Goal: Find specific fact: Find specific fact

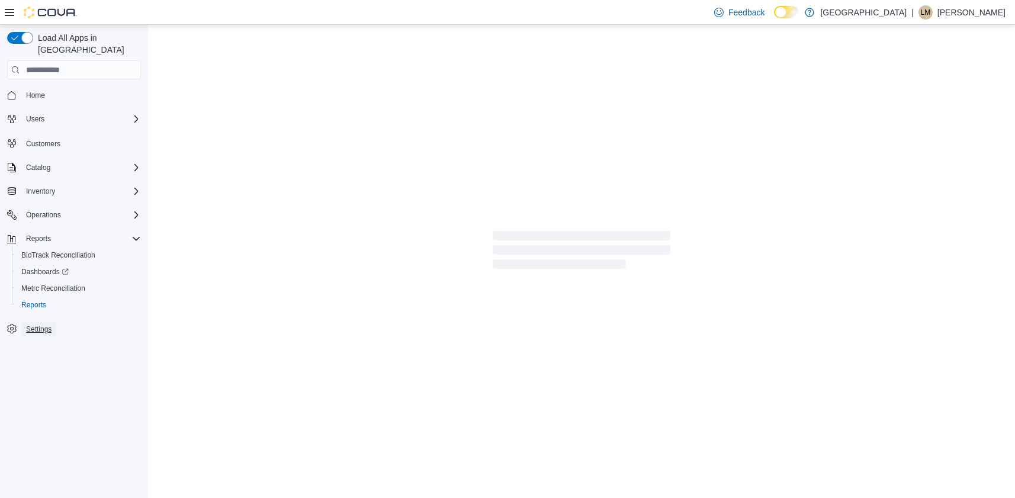
click at [41, 325] on span "Settings" at bounding box center [38, 329] width 25 height 9
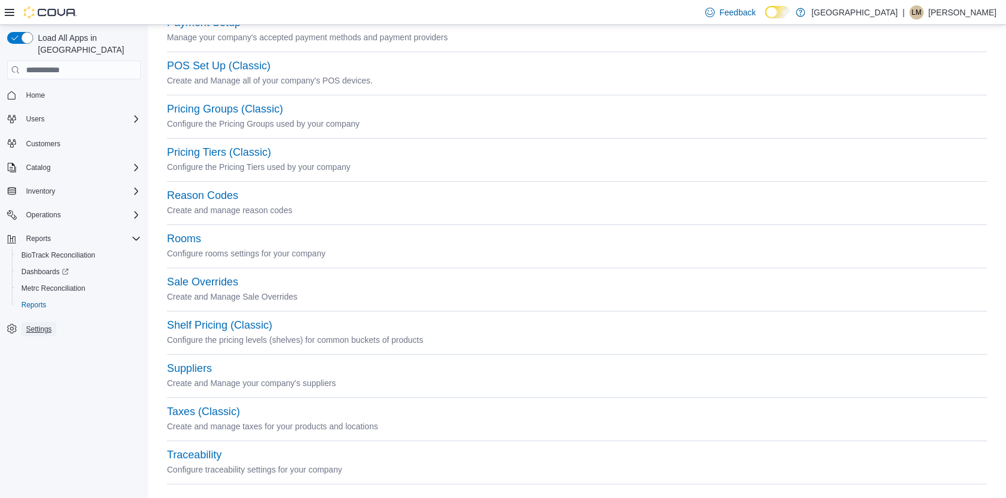
scroll to position [427, 0]
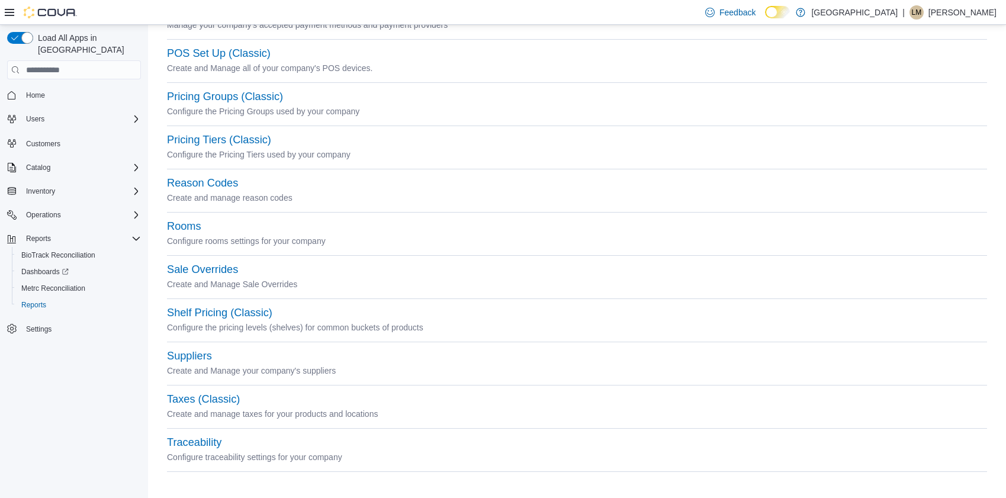
click at [213, 356] on div "Suppliers" at bounding box center [577, 356] width 820 height 14
click at [199, 355] on button "Suppliers" at bounding box center [189, 356] width 45 height 12
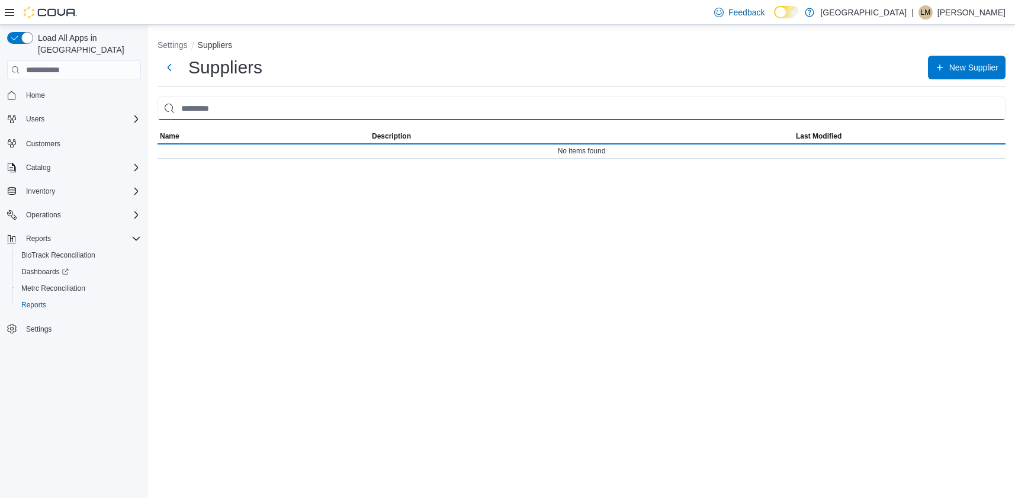
click at [282, 113] on input "search" at bounding box center [582, 109] width 848 height 24
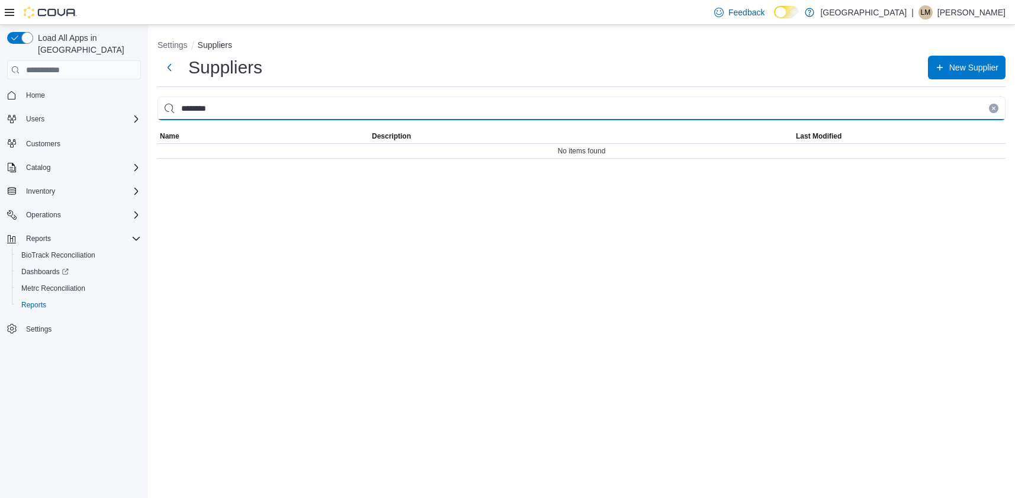
click at [225, 111] on input "********" at bounding box center [582, 109] width 848 height 24
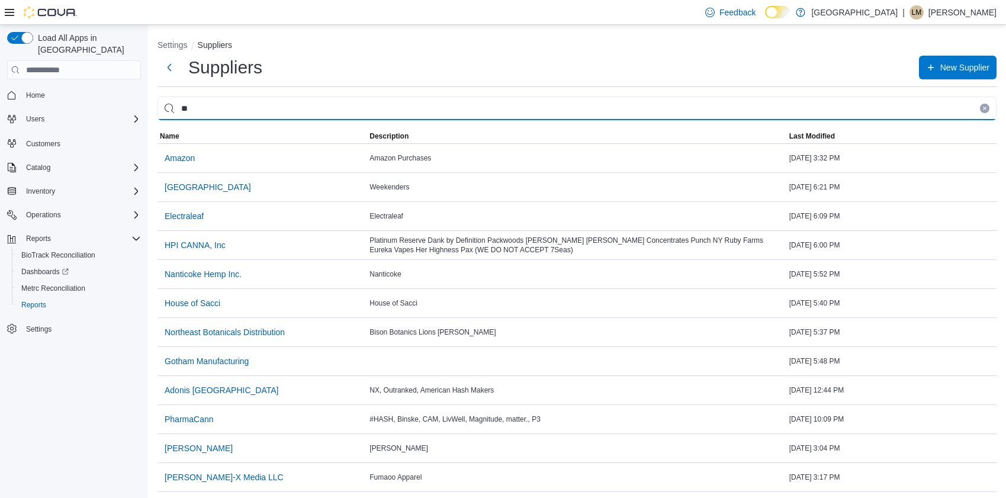
type input "*"
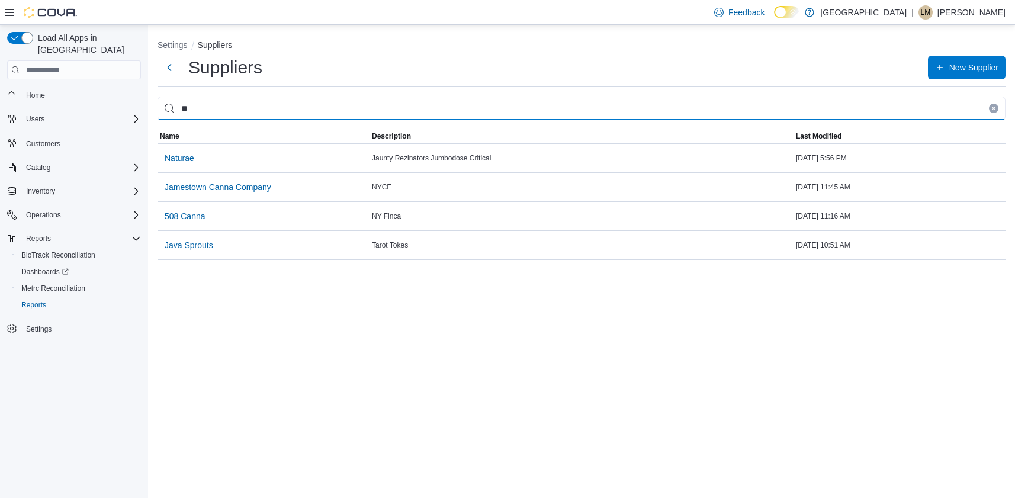
type input "*"
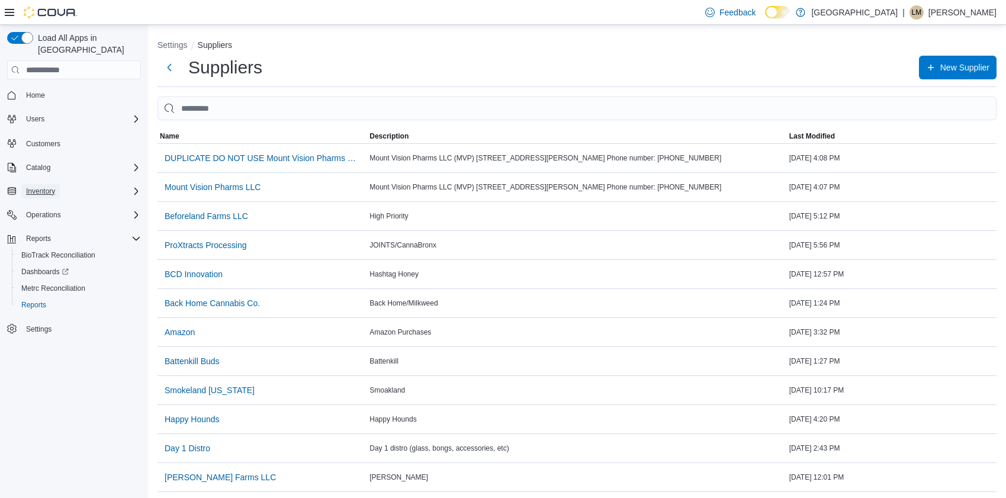
click at [49, 187] on span "Inventory" at bounding box center [40, 191] width 29 height 9
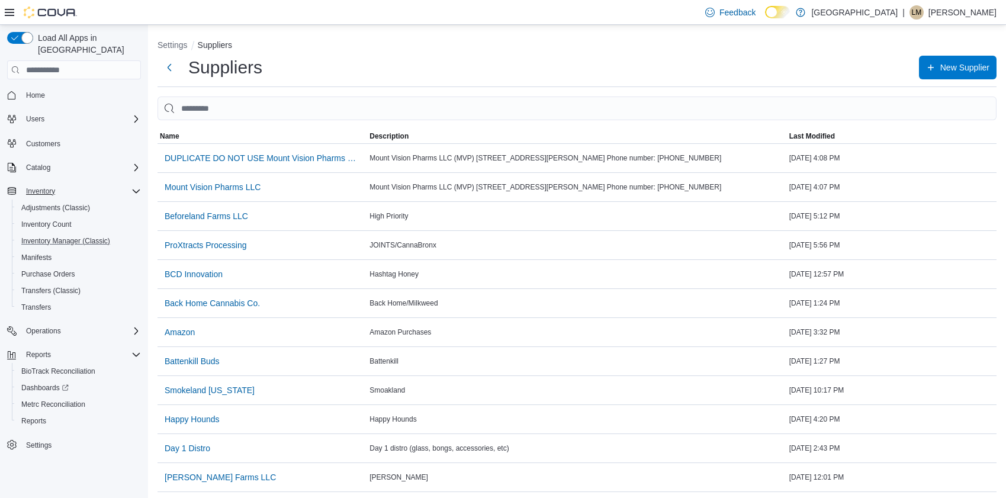
click at [88, 233] on button "Inventory Manager (Classic)" at bounding box center [79, 241] width 134 height 17
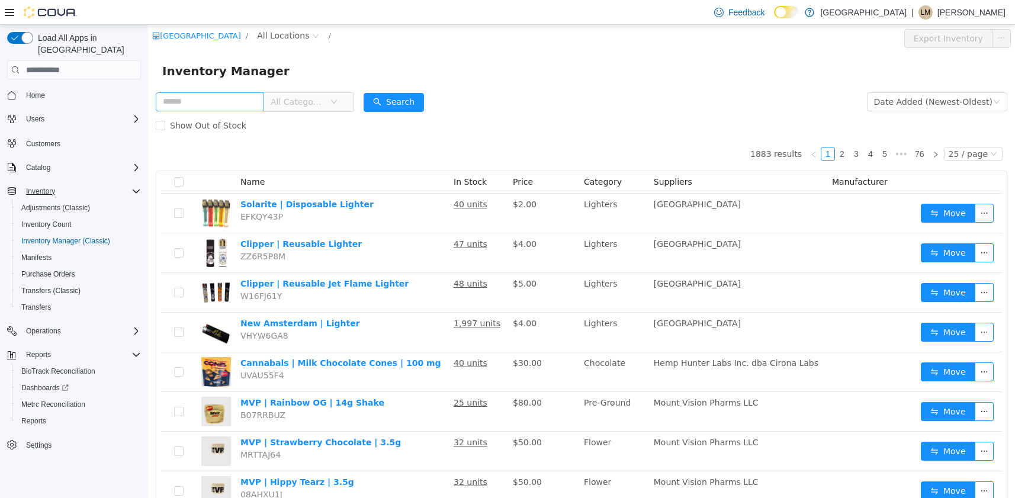
click at [201, 97] on input "text" at bounding box center [210, 101] width 108 height 19
click at [410, 99] on button "Search" at bounding box center [394, 102] width 60 height 19
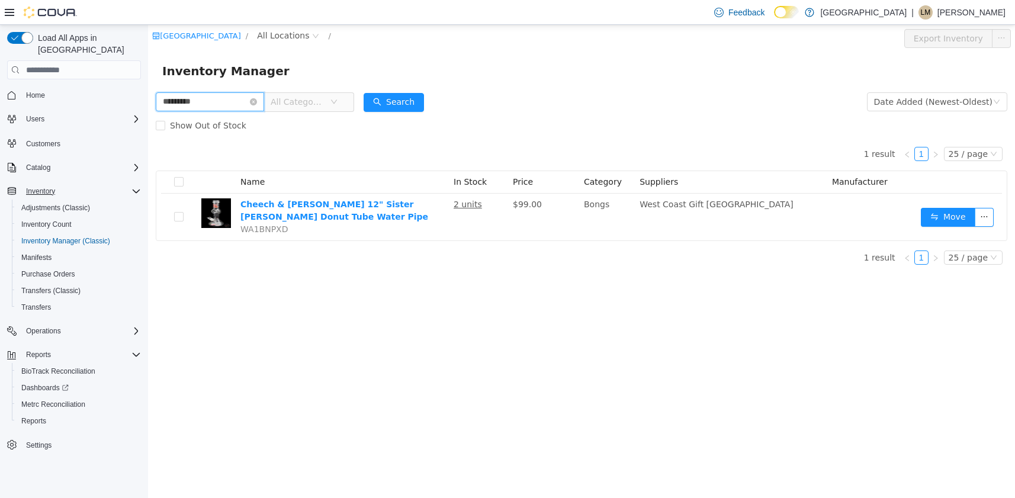
click at [185, 102] on input "*********" at bounding box center [210, 101] width 108 height 19
click at [388, 101] on button "Search" at bounding box center [394, 102] width 60 height 19
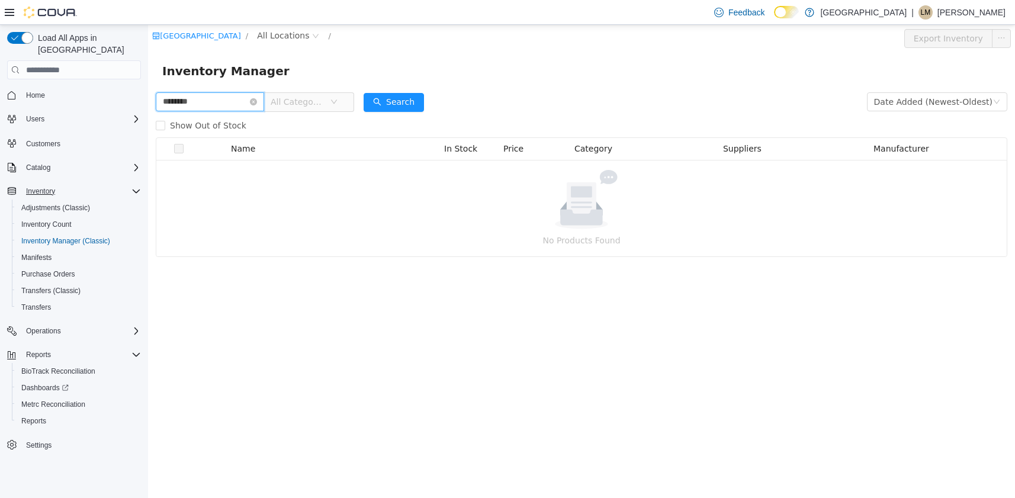
click at [205, 98] on input "********" at bounding box center [210, 101] width 108 height 19
drag, startPoint x: 200, startPoint y: 99, endPoint x: 108, endPoint y: 107, distance: 92.1
click at [148, 107] on html "[GEOGRAPHIC_DATA] / All Locations / Export Inventory Inventory Manager **** All…" at bounding box center [581, 261] width 867 height 473
click at [411, 98] on button "Search" at bounding box center [394, 102] width 60 height 19
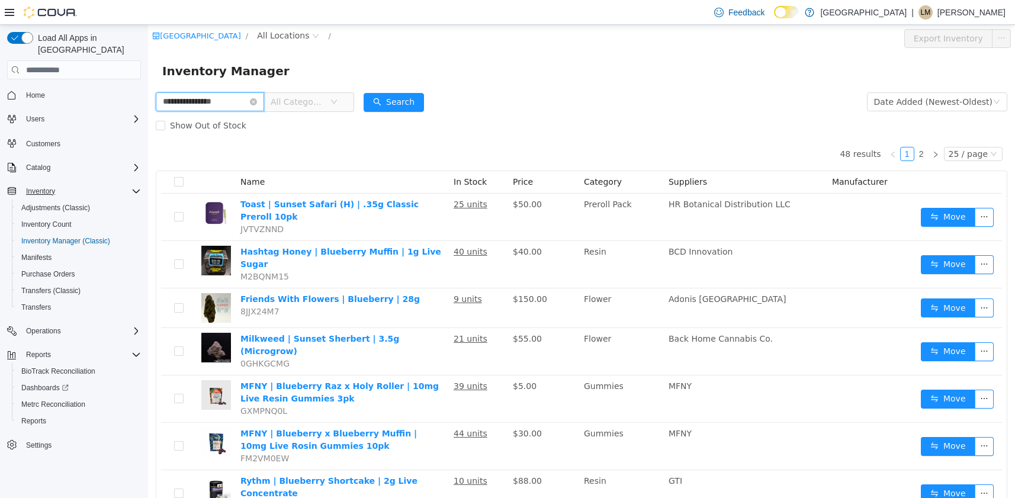
drag, startPoint x: 248, startPoint y: 99, endPoint x: 28, endPoint y: 110, distance: 219.4
click at [148, 110] on html "**********" at bounding box center [581, 261] width 867 height 473
type input "**********"
click at [403, 103] on button "Search" at bounding box center [394, 102] width 60 height 19
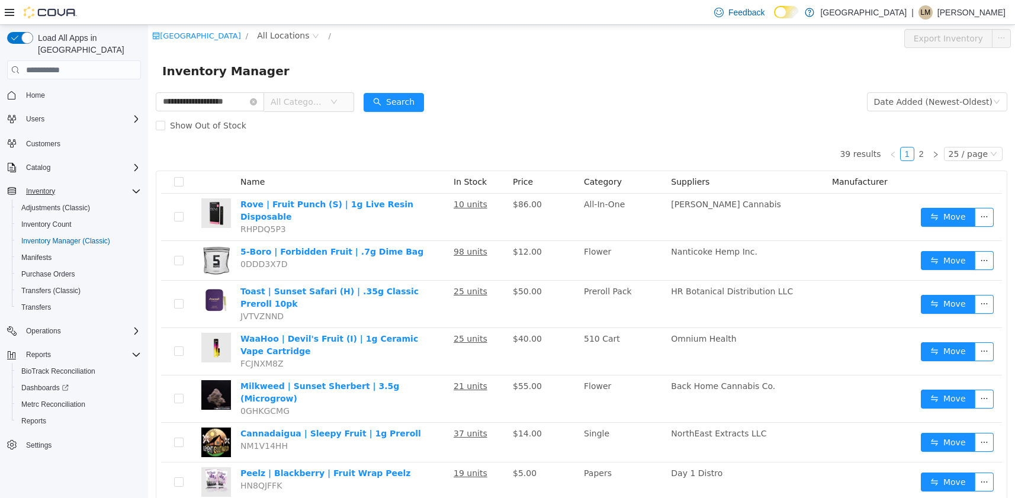
click at [330, 101] on span "All Categories" at bounding box center [300, 102] width 59 height 18
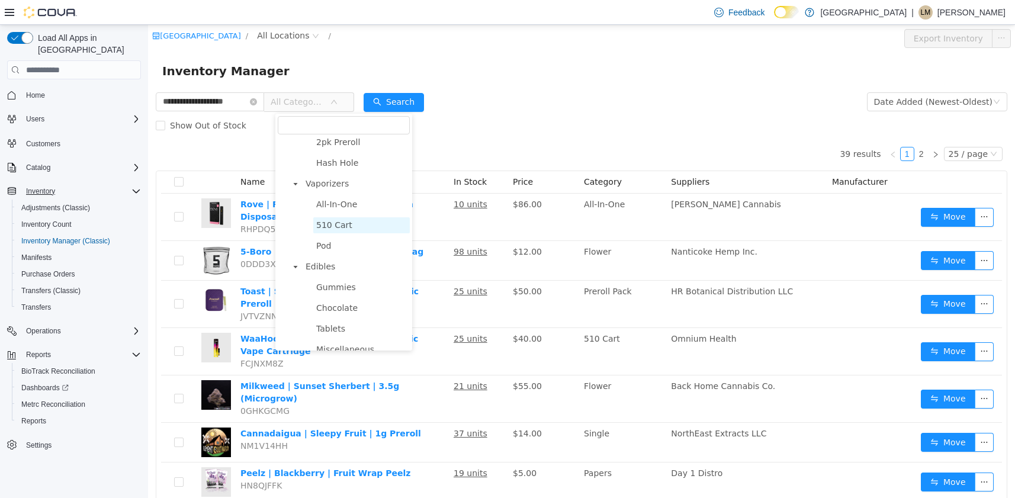
scroll to position [296, 0]
click at [336, 253] on span "Pod" at bounding box center [361, 245] width 97 height 16
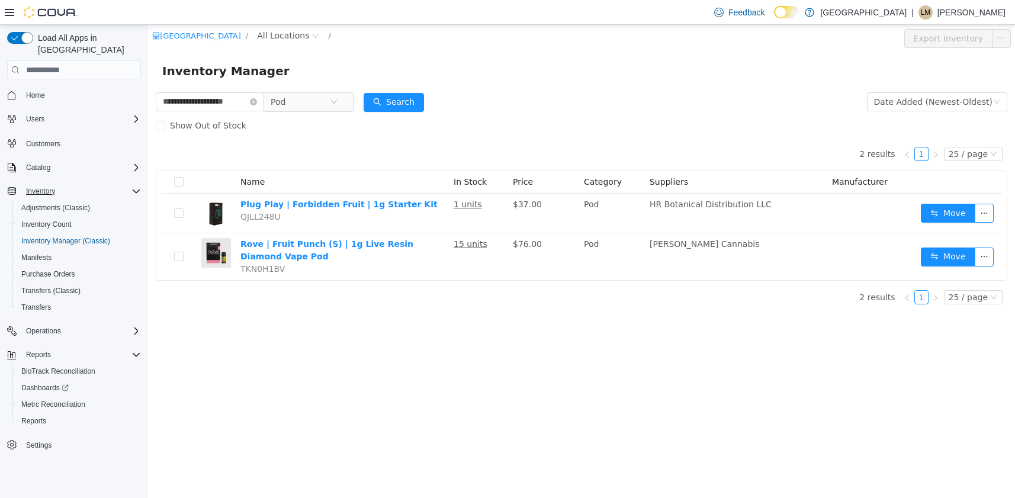
click at [354, 97] on span "Pod" at bounding box center [309, 102] width 90 height 20
click at [338, 102] on icon "icon: close-circle" at bounding box center [333, 101] width 7 height 7
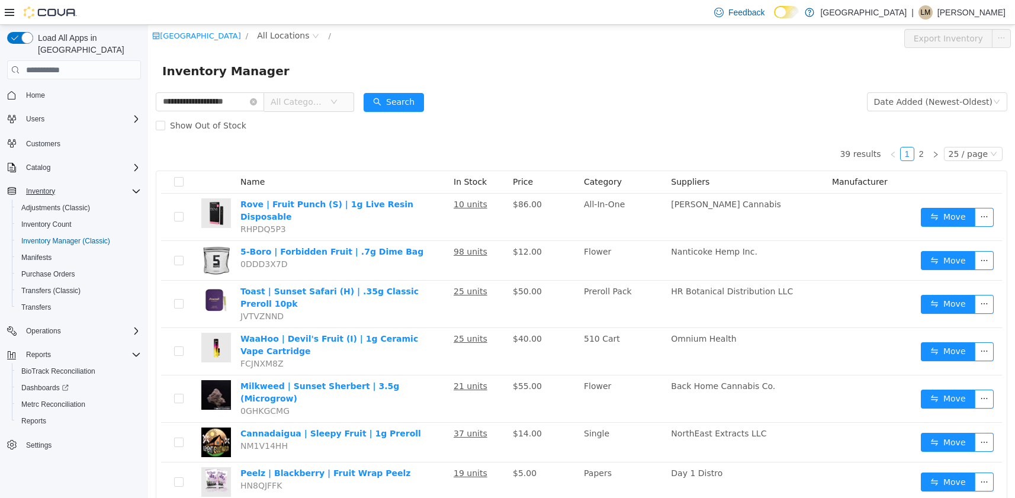
click at [345, 99] on span "All Categories" at bounding box center [304, 101] width 81 height 19
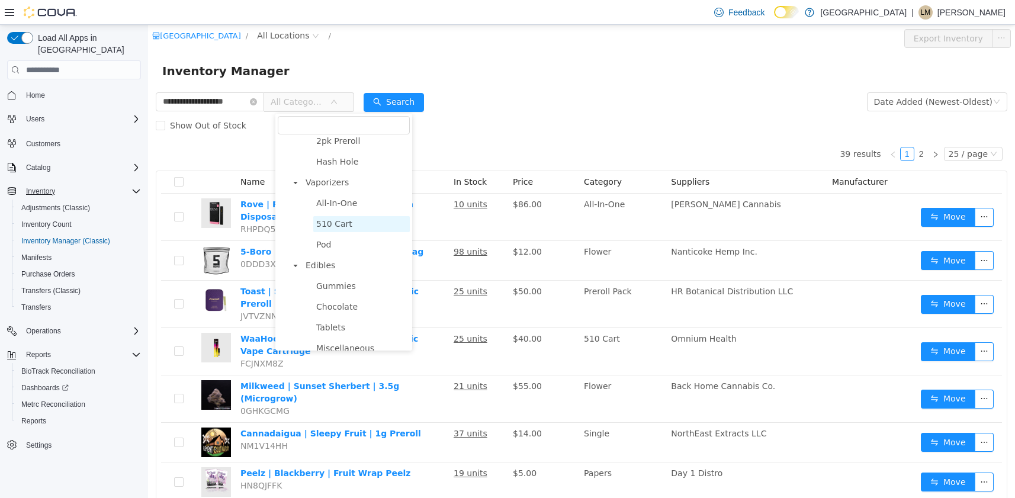
click at [341, 227] on span "510 Cart" at bounding box center [334, 223] width 36 height 9
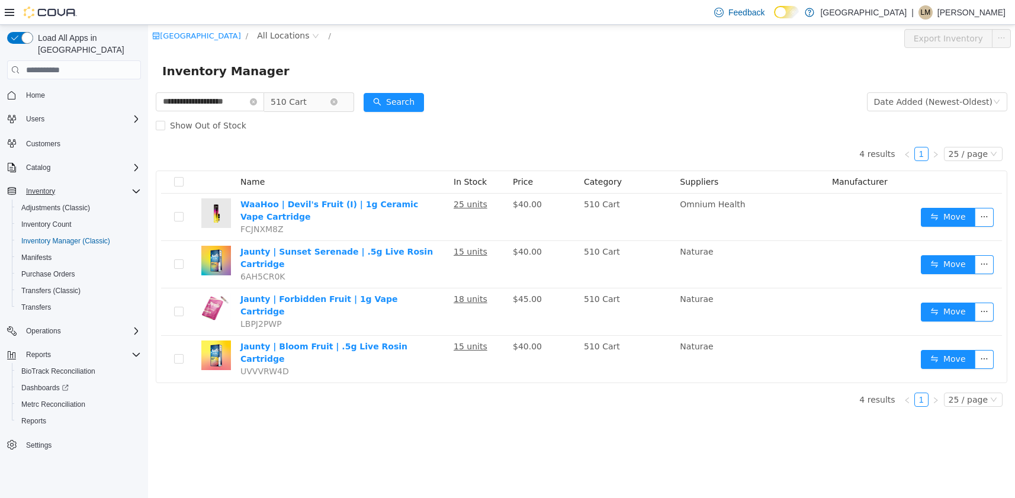
click at [338, 106] on icon "icon: down" at bounding box center [333, 102] width 7 height 8
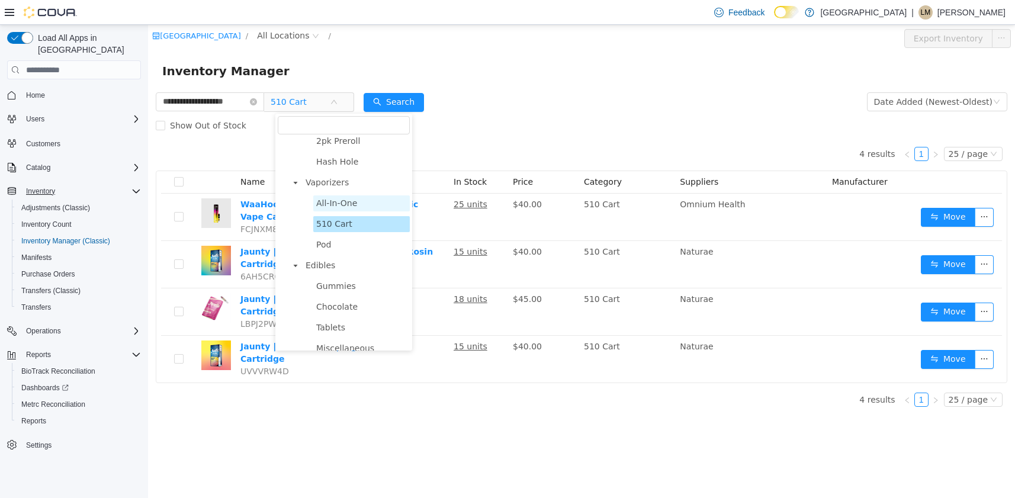
click at [347, 208] on span "All-In-One" at bounding box center [336, 202] width 41 height 9
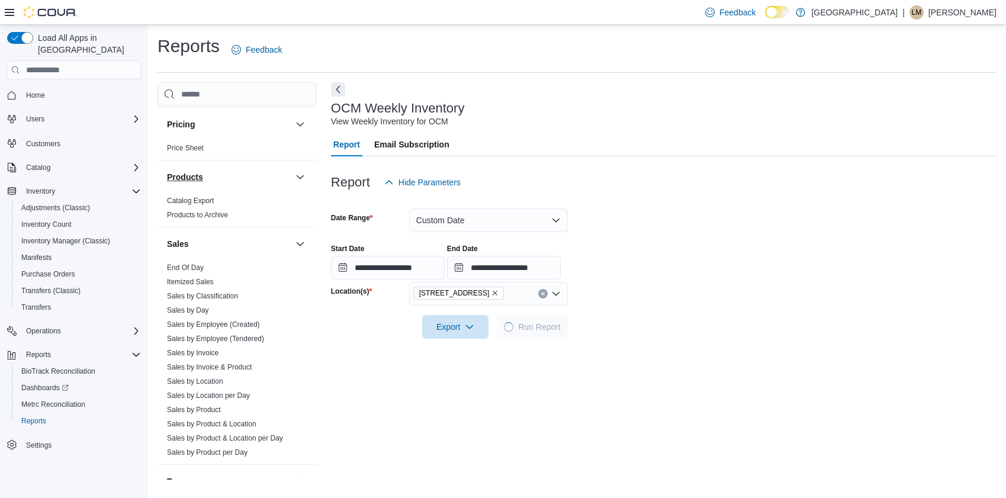
scroll to position [768, 0]
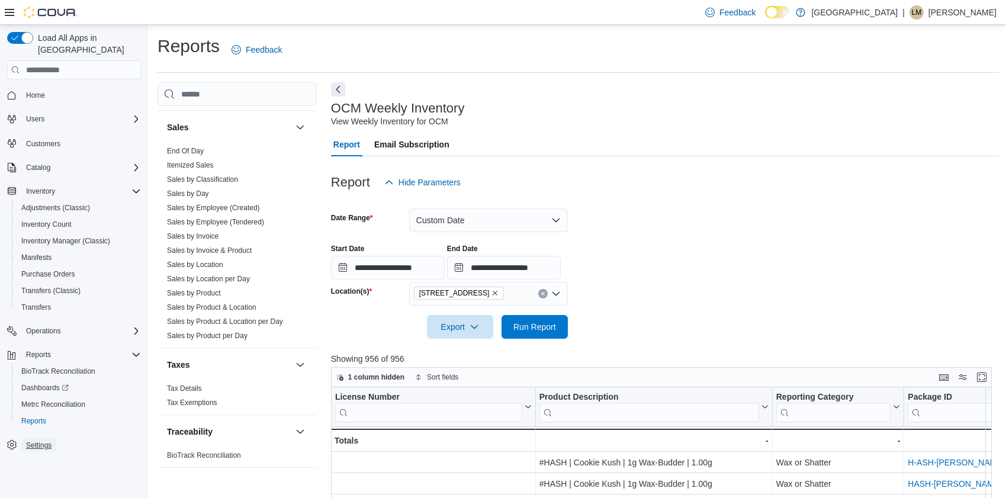
click at [50, 441] on span "Settings" at bounding box center [38, 445] width 25 height 9
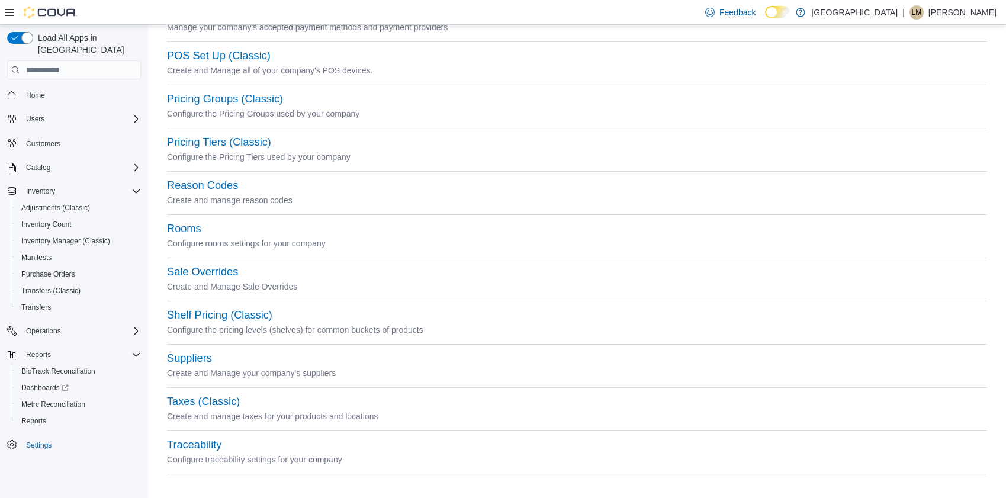
scroll to position [427, 0]
click at [203, 354] on button "Suppliers" at bounding box center [189, 356] width 45 height 12
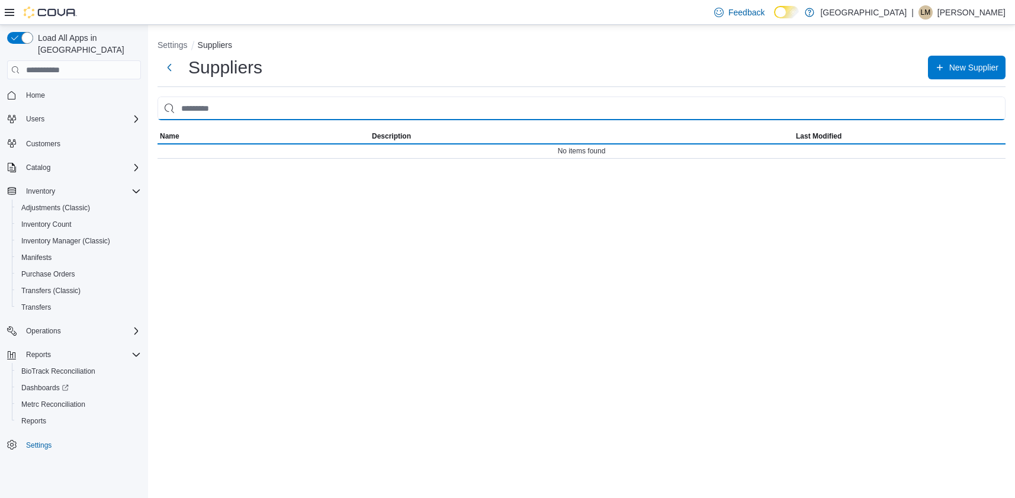
click at [222, 110] on input "search" at bounding box center [582, 109] width 848 height 24
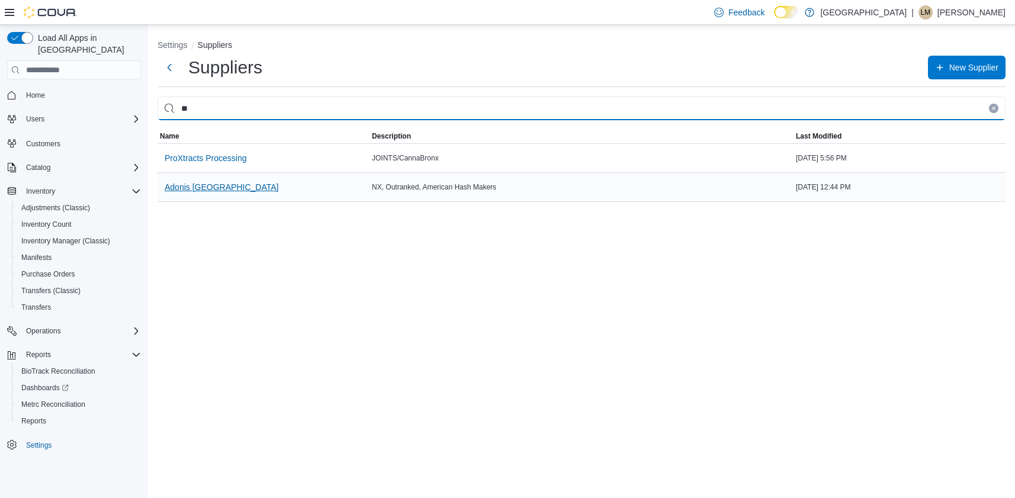
type input "**"
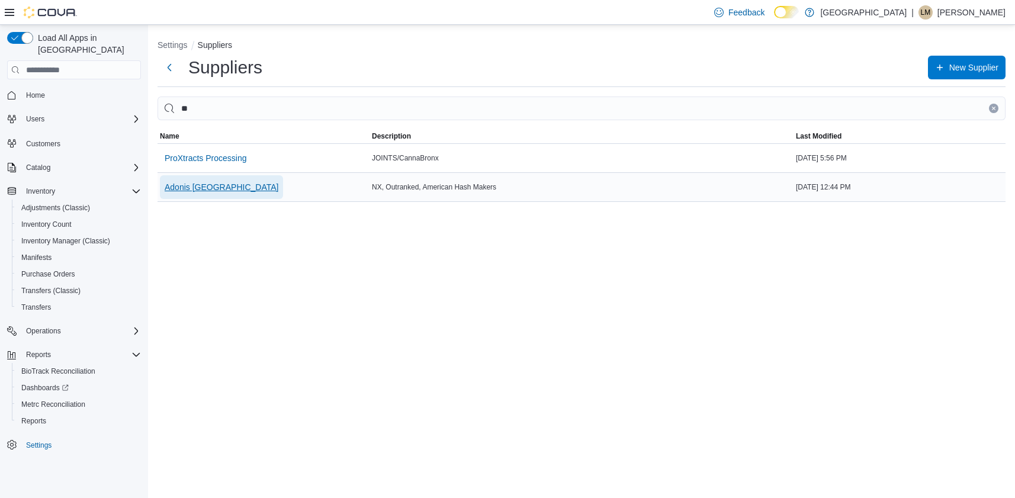
click at [175, 186] on span "Adonis [GEOGRAPHIC_DATA]" at bounding box center [222, 187] width 114 height 12
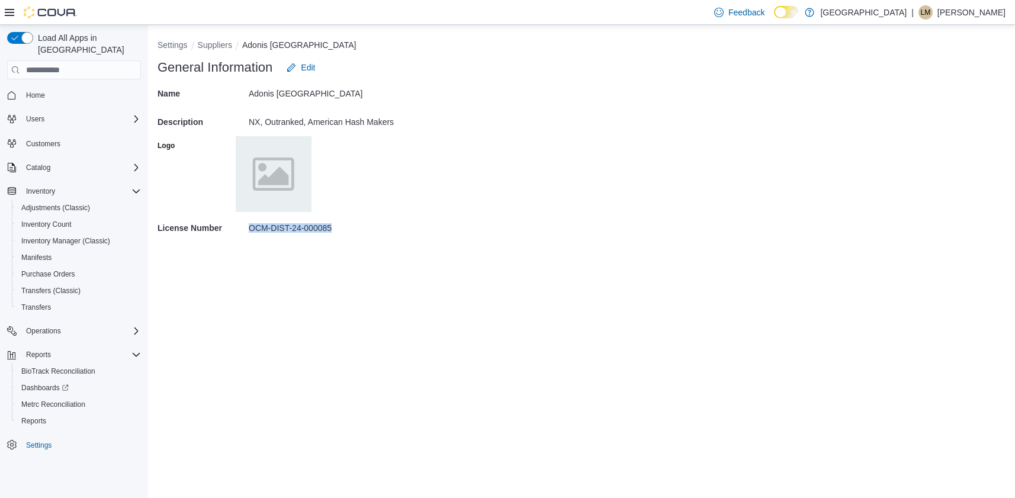
drag, startPoint x: 341, startPoint y: 226, endPoint x: 235, endPoint y: 230, distance: 106.1
click at [235, 230] on div "License Number OCM-DIST-24-000085" at bounding box center [582, 228] width 848 height 28
drag, startPoint x: 235, startPoint y: 230, endPoint x: 279, endPoint y: 232, distance: 43.8
copy div "OCM-DIST-24-000085"
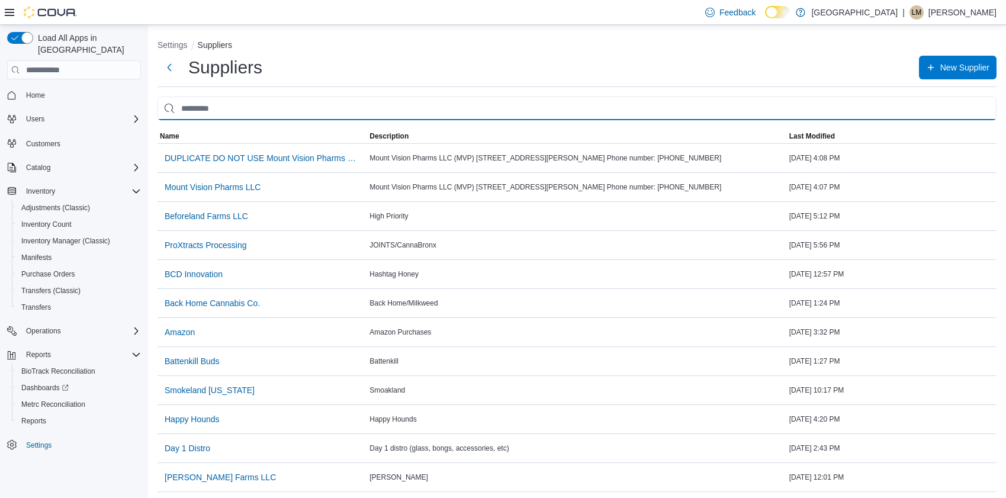
click at [249, 114] on input "search" at bounding box center [577, 109] width 839 height 24
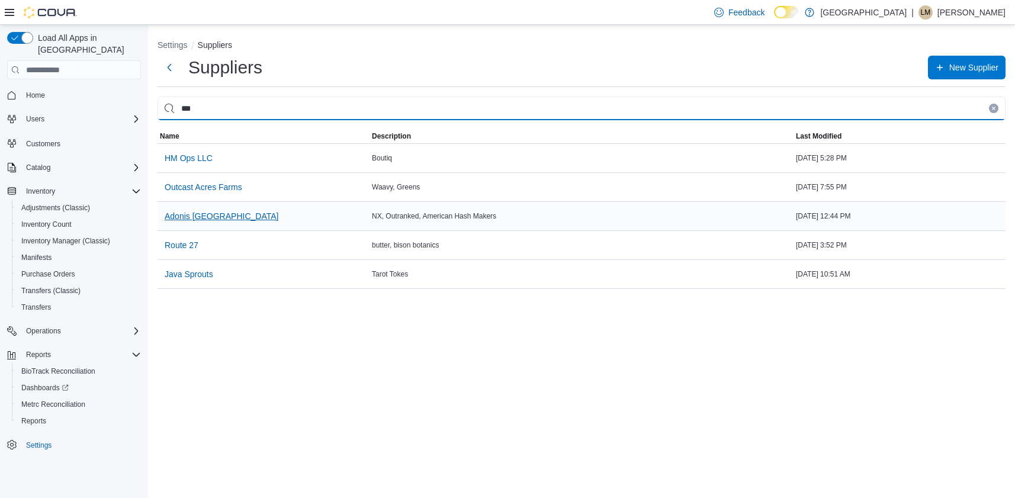
type input "***"
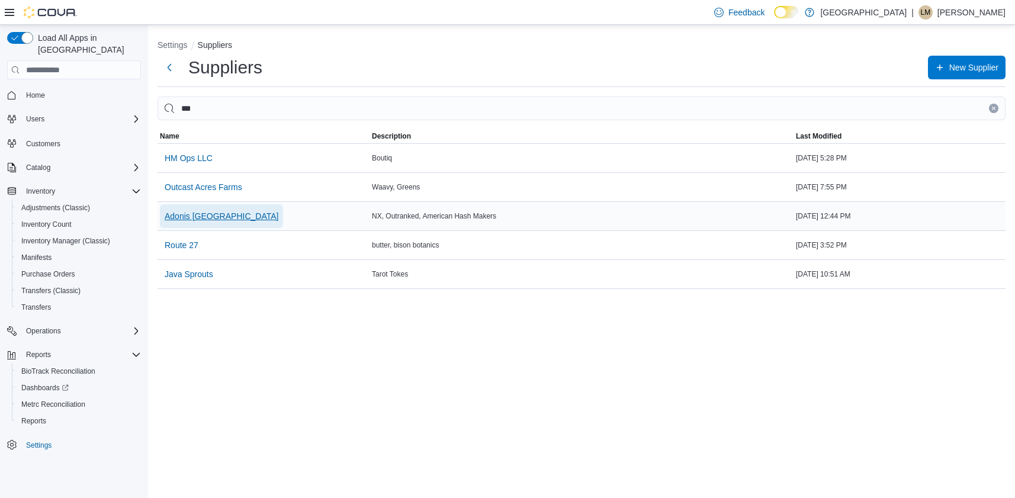
click at [190, 219] on span "Adonis [GEOGRAPHIC_DATA]" at bounding box center [222, 216] width 114 height 12
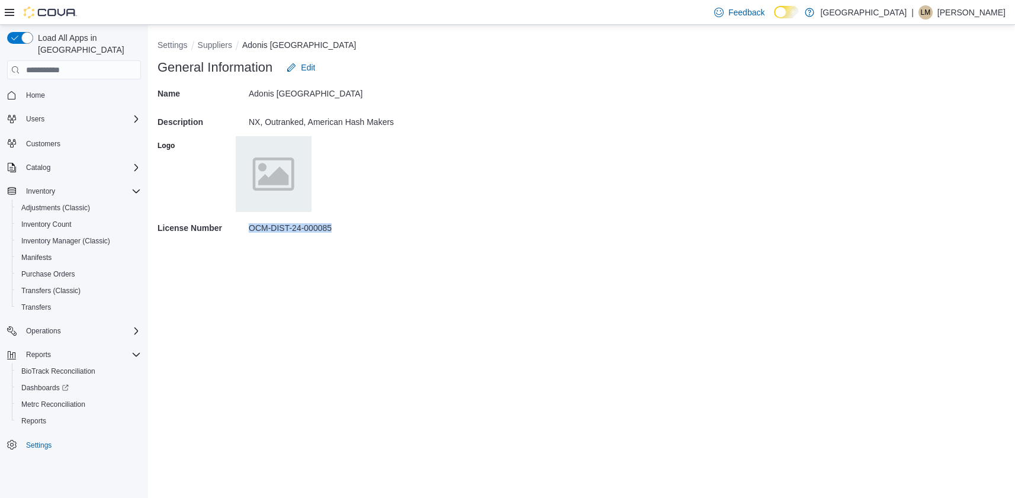
drag, startPoint x: 342, startPoint y: 226, endPoint x: 245, endPoint y: 229, distance: 97.2
click at [245, 229] on div "License Number OCM-DIST-24-000085" at bounding box center [582, 228] width 848 height 28
drag, startPoint x: 245, startPoint y: 229, endPoint x: 259, endPoint y: 232, distance: 14.5
copy div "OCM-DIST-24-000085"
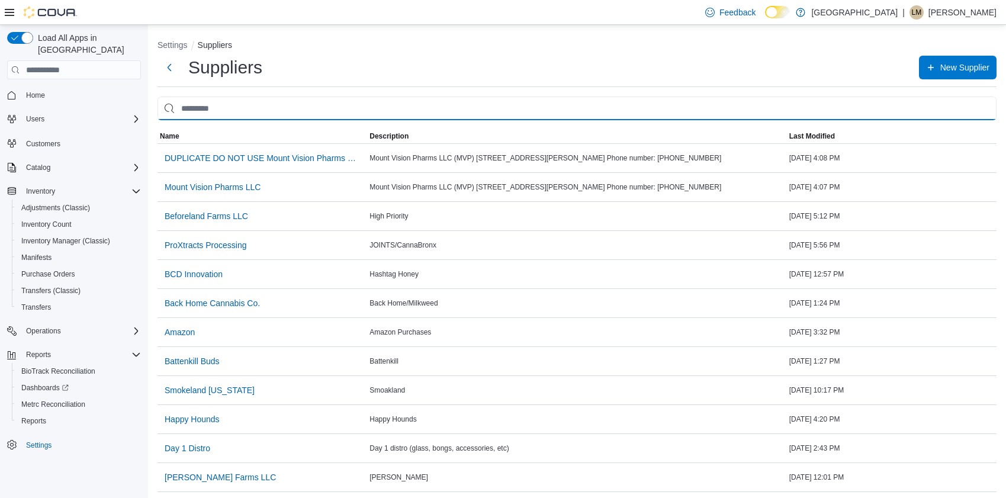
click at [239, 112] on input "search" at bounding box center [577, 109] width 839 height 24
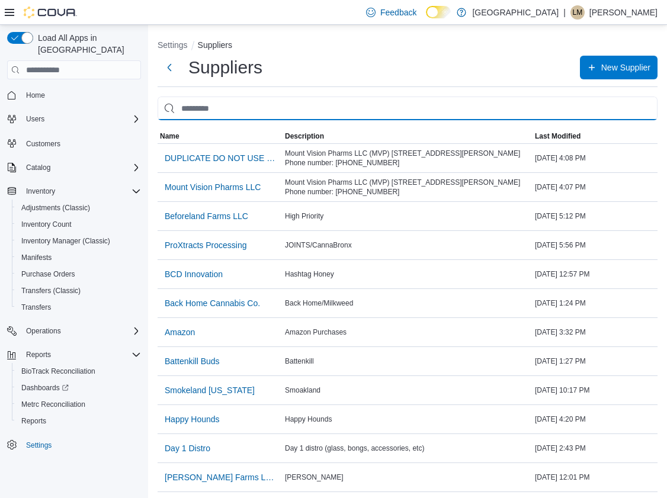
click at [264, 105] on input "search" at bounding box center [408, 109] width 500 height 24
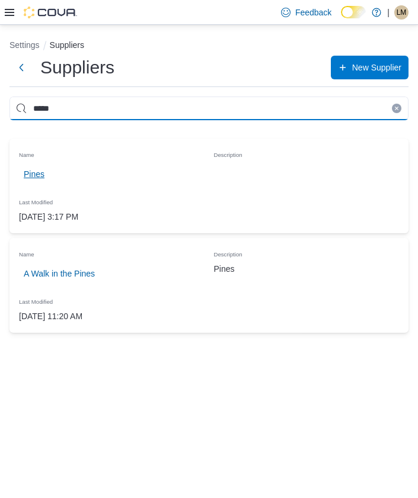
type input "*****"
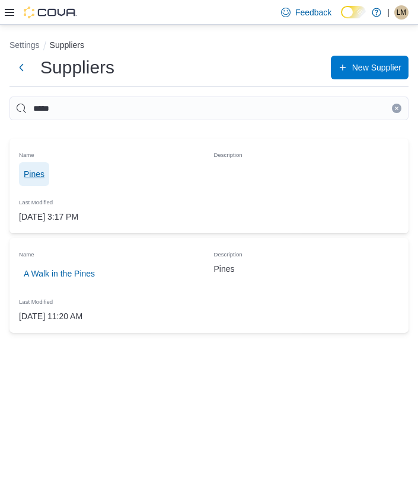
click at [40, 172] on span "Pines" at bounding box center [34, 174] width 21 height 12
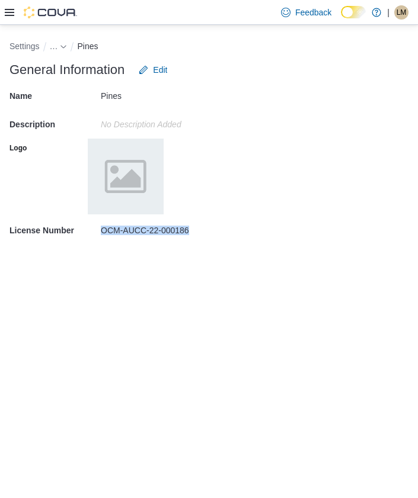
drag, startPoint x: 188, startPoint y: 227, endPoint x: 92, endPoint y: 232, distance: 96.6
click at [92, 232] on div "License Number OCM-AUCC-22-000186" at bounding box center [208, 230] width 399 height 28
drag, startPoint x: 92, startPoint y: 232, endPoint x: 126, endPoint y: 232, distance: 34.3
copy div "OCM-AUCC-22-000186"
click at [269, 120] on p "No Description added" at bounding box center [254, 124] width 307 height 9
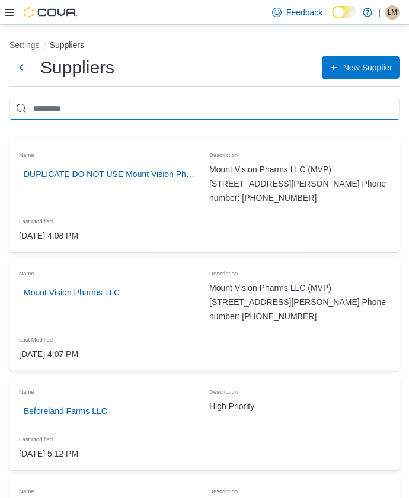
click at [80, 108] on input "search" at bounding box center [204, 109] width 390 height 24
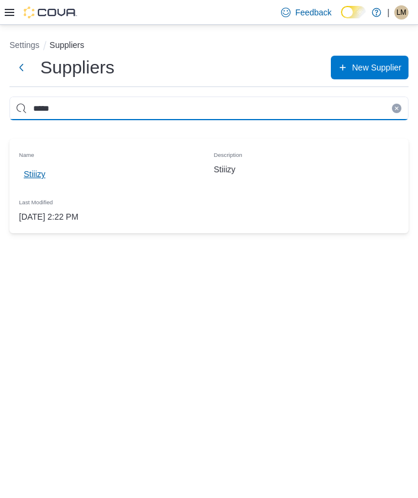
type input "*****"
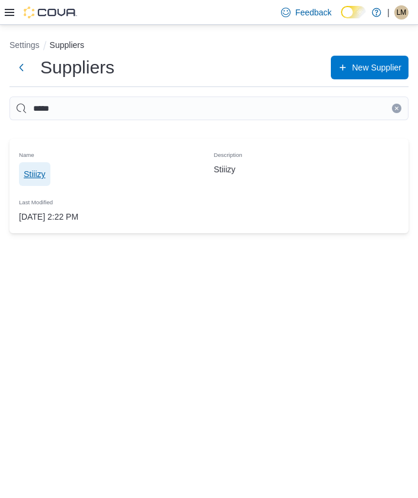
click at [38, 174] on span "Stiiizy" at bounding box center [35, 174] width 22 height 12
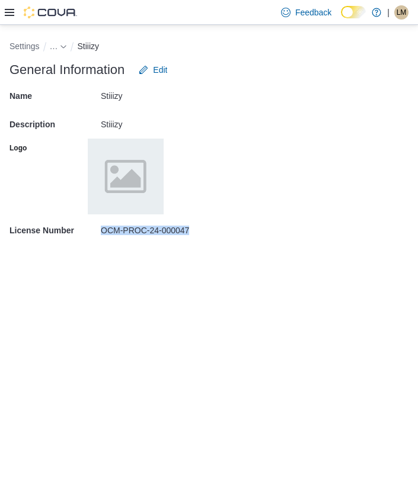
drag, startPoint x: 188, startPoint y: 230, endPoint x: 97, endPoint y: 239, distance: 91.1
click at [97, 239] on div "License Number OCM-PROC-24-000047" at bounding box center [208, 230] width 399 height 28
drag, startPoint x: 97, startPoint y: 239, endPoint x: 142, endPoint y: 228, distance: 46.4
copy div "OCM-PROC-24-000047"
